Goal: Information Seeking & Learning: Learn about a topic

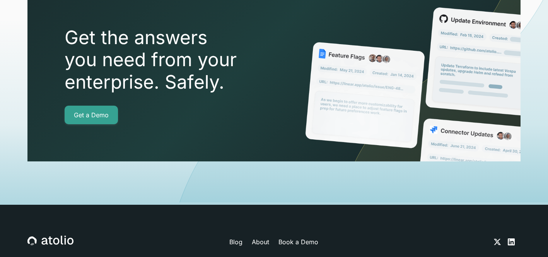
scroll to position [2818, 0]
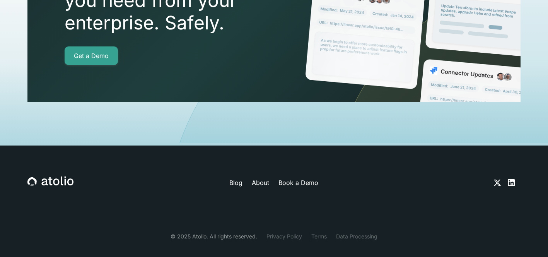
click at [263, 178] on link "About" at bounding box center [260, 182] width 17 height 9
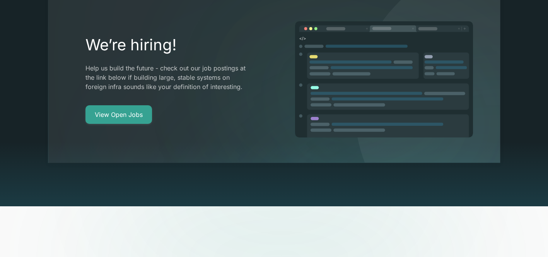
scroll to position [1461, 0]
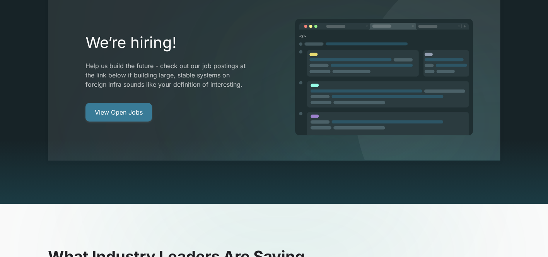
click at [120, 103] on link "View Open Jobs" at bounding box center [118, 112] width 67 height 19
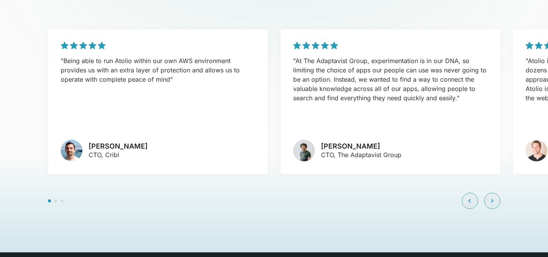
scroll to position [1762, 0]
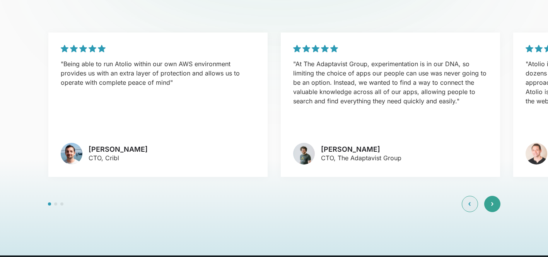
click at [495, 196] on div at bounding box center [492, 204] width 16 height 16
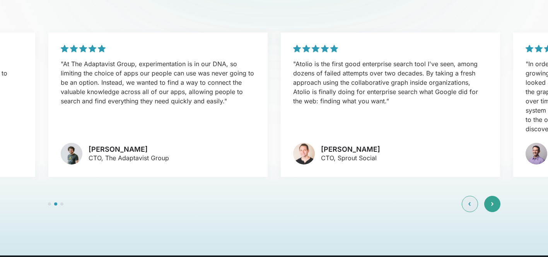
click at [495, 196] on div at bounding box center [492, 204] width 16 height 16
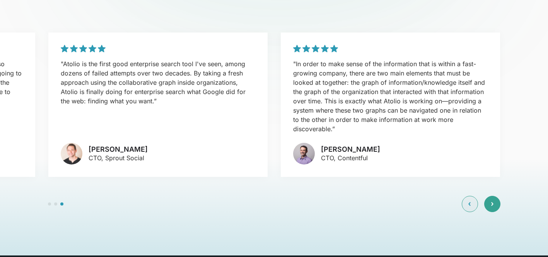
click at [495, 196] on div at bounding box center [492, 204] width 16 height 16
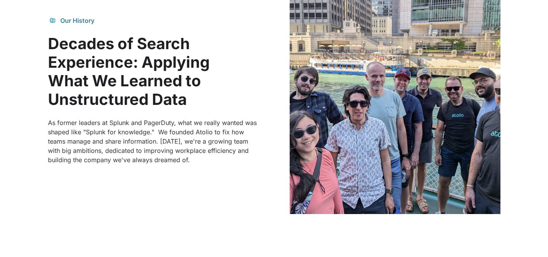
scroll to position [441, 0]
